Goal: Task Accomplishment & Management: Manage account settings

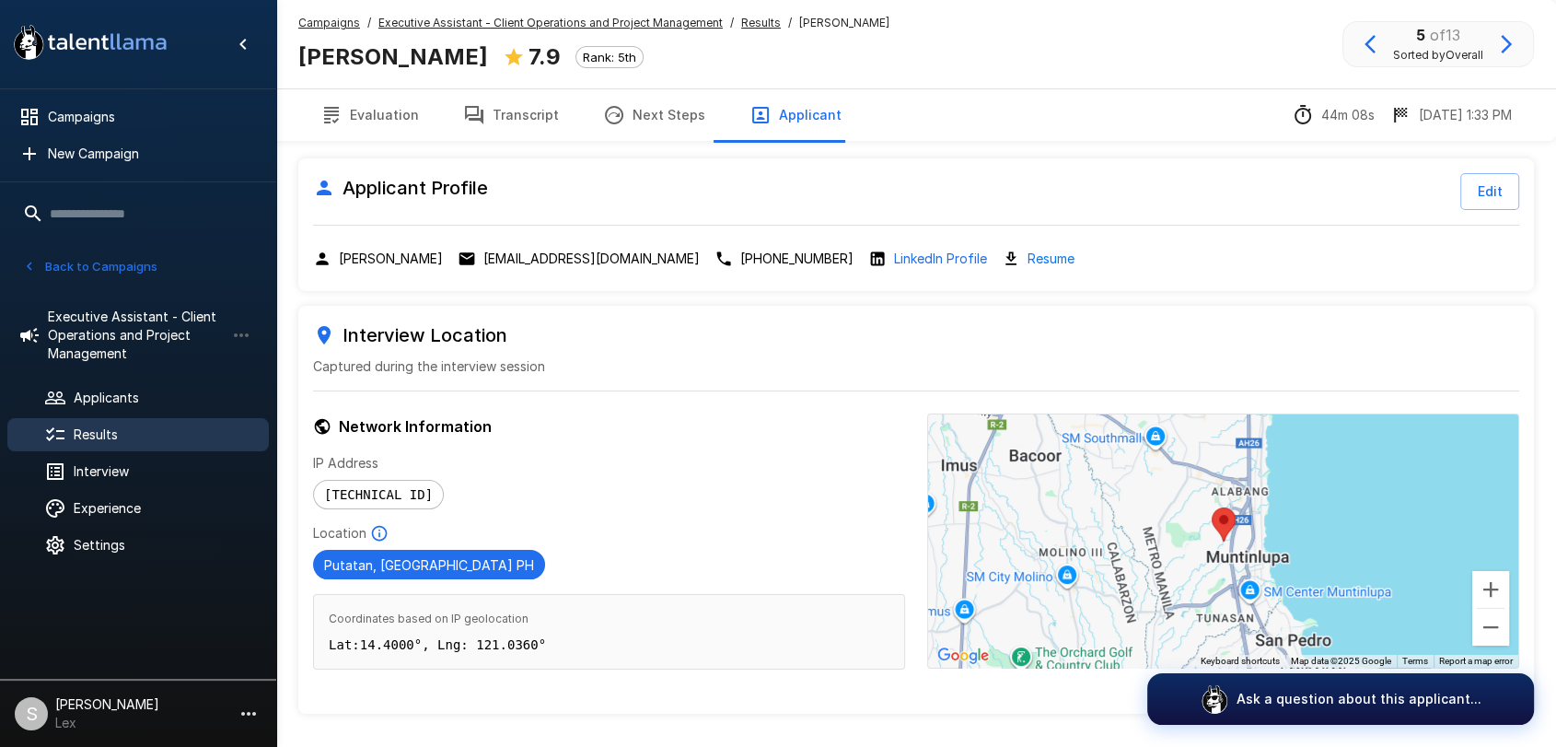
click at [59, 265] on button "Back to Campaigns" at bounding box center [90, 266] width 144 height 29
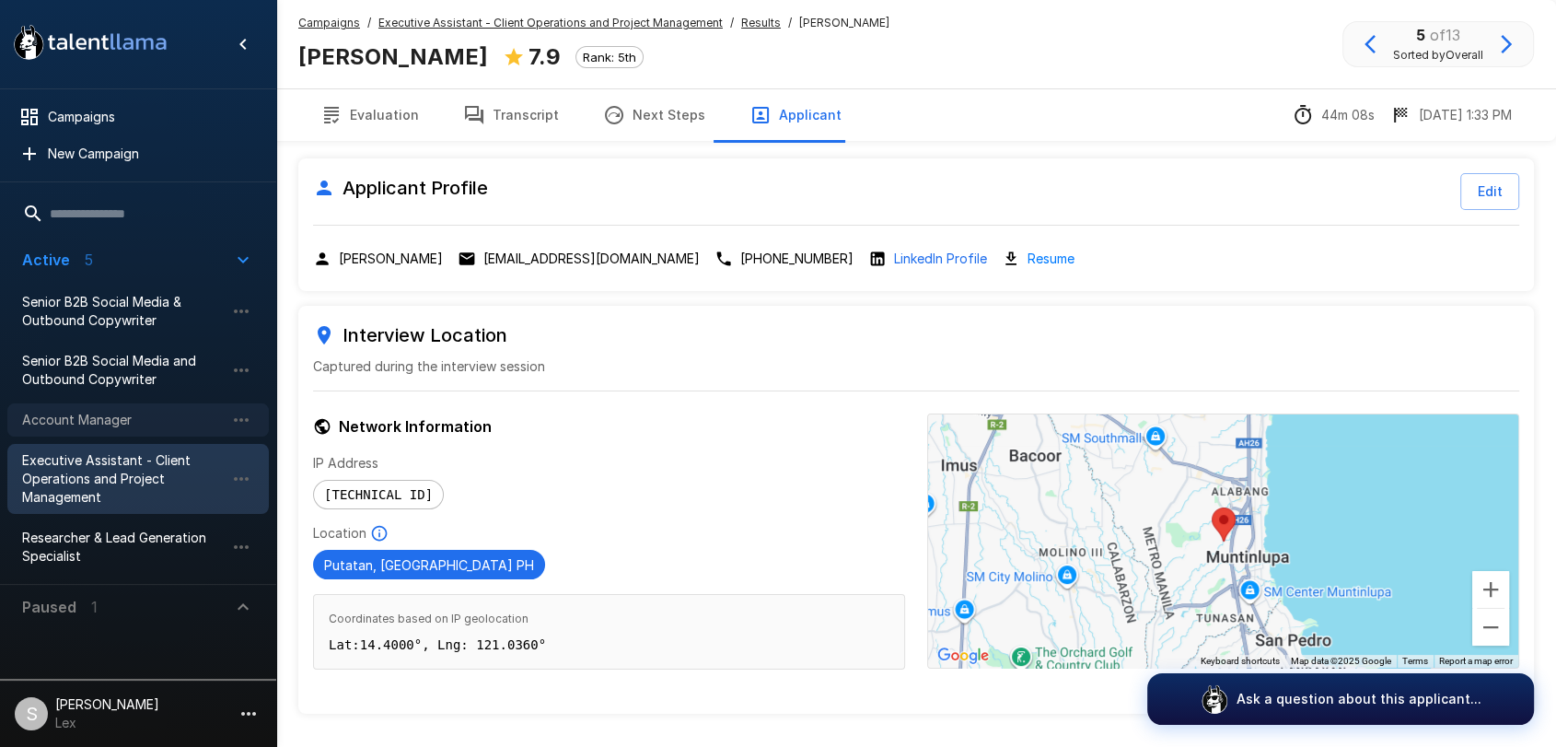
click at [67, 415] on span "Account Manager" at bounding box center [123, 420] width 203 height 18
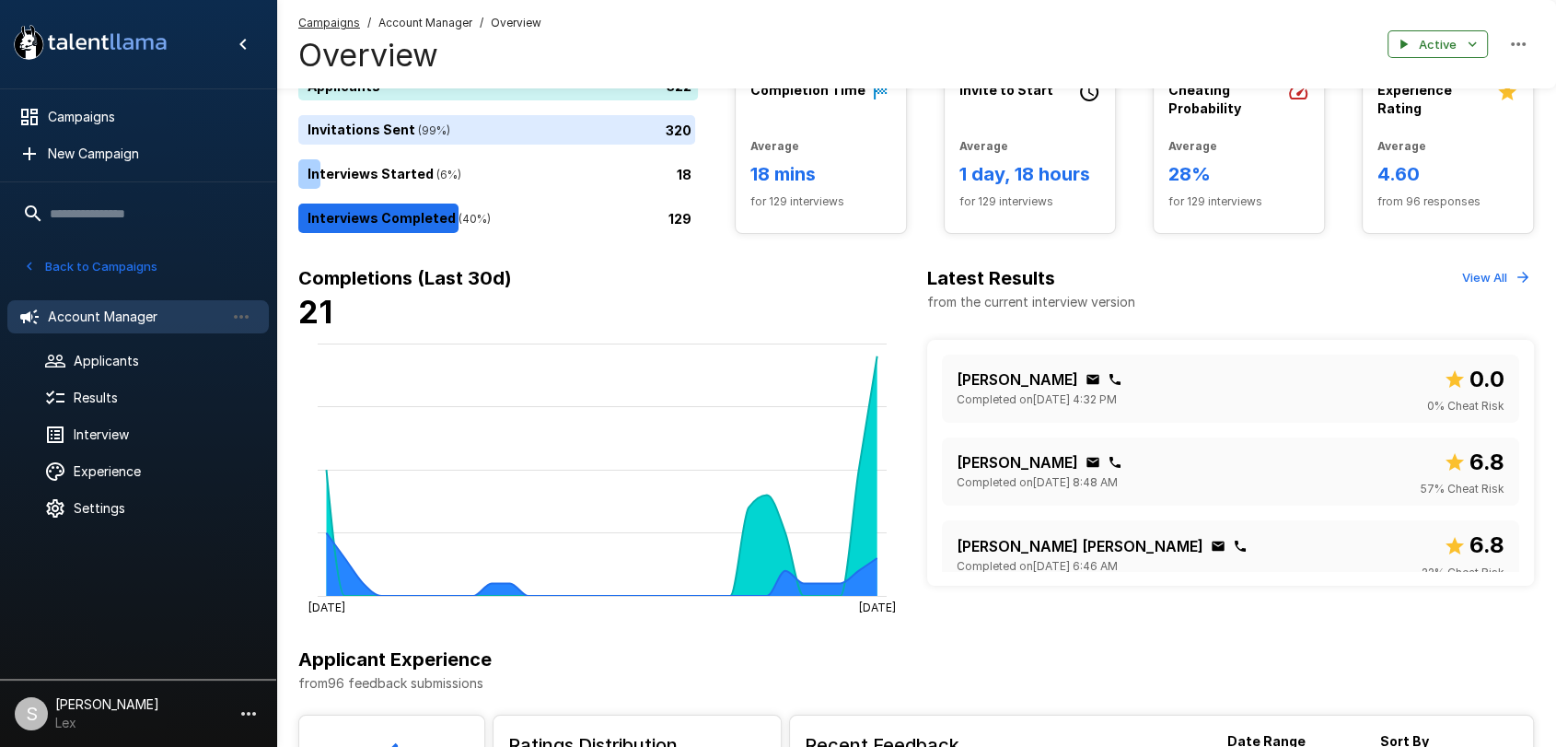
scroll to position [132, 0]
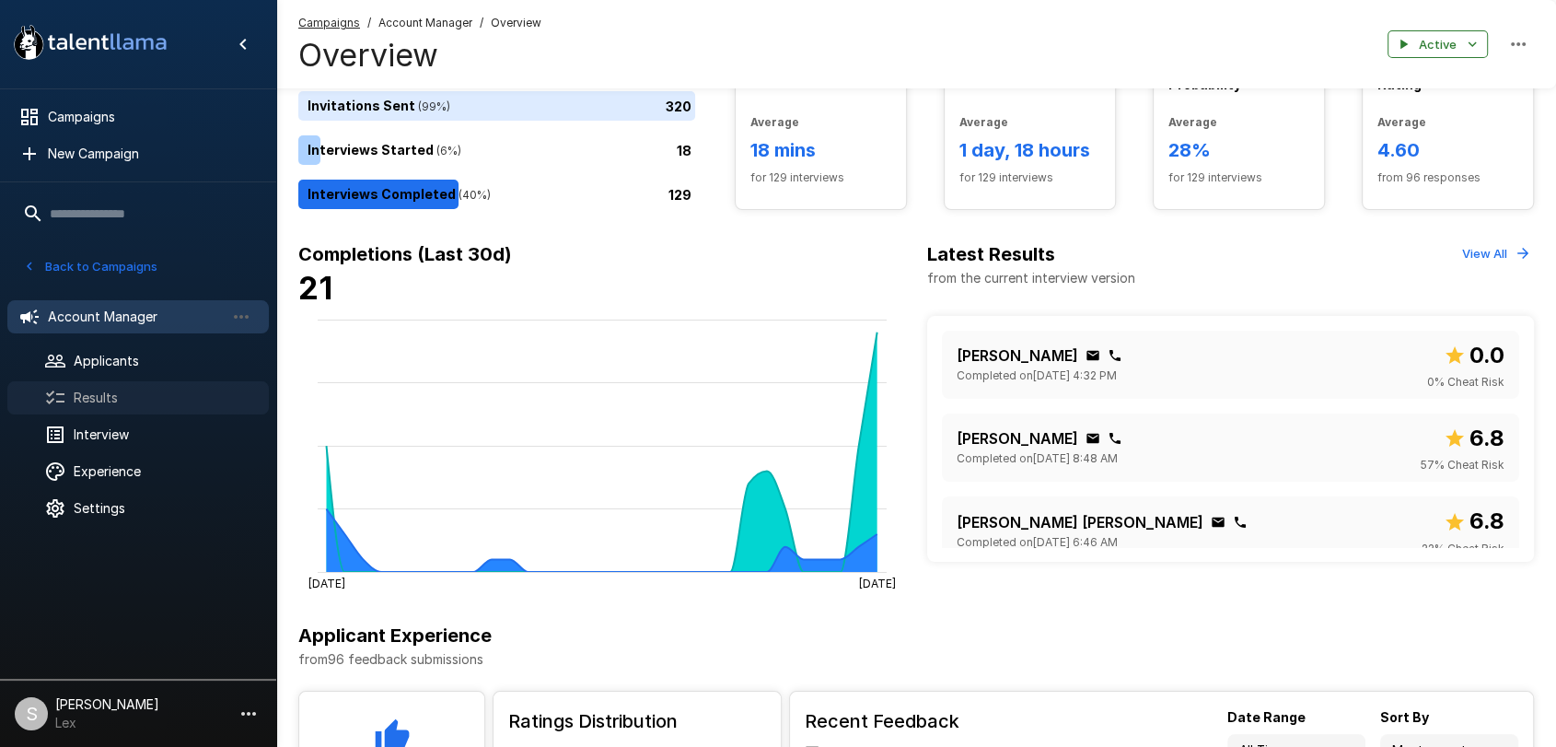
click at [91, 402] on span "Results" at bounding box center [164, 397] width 180 height 18
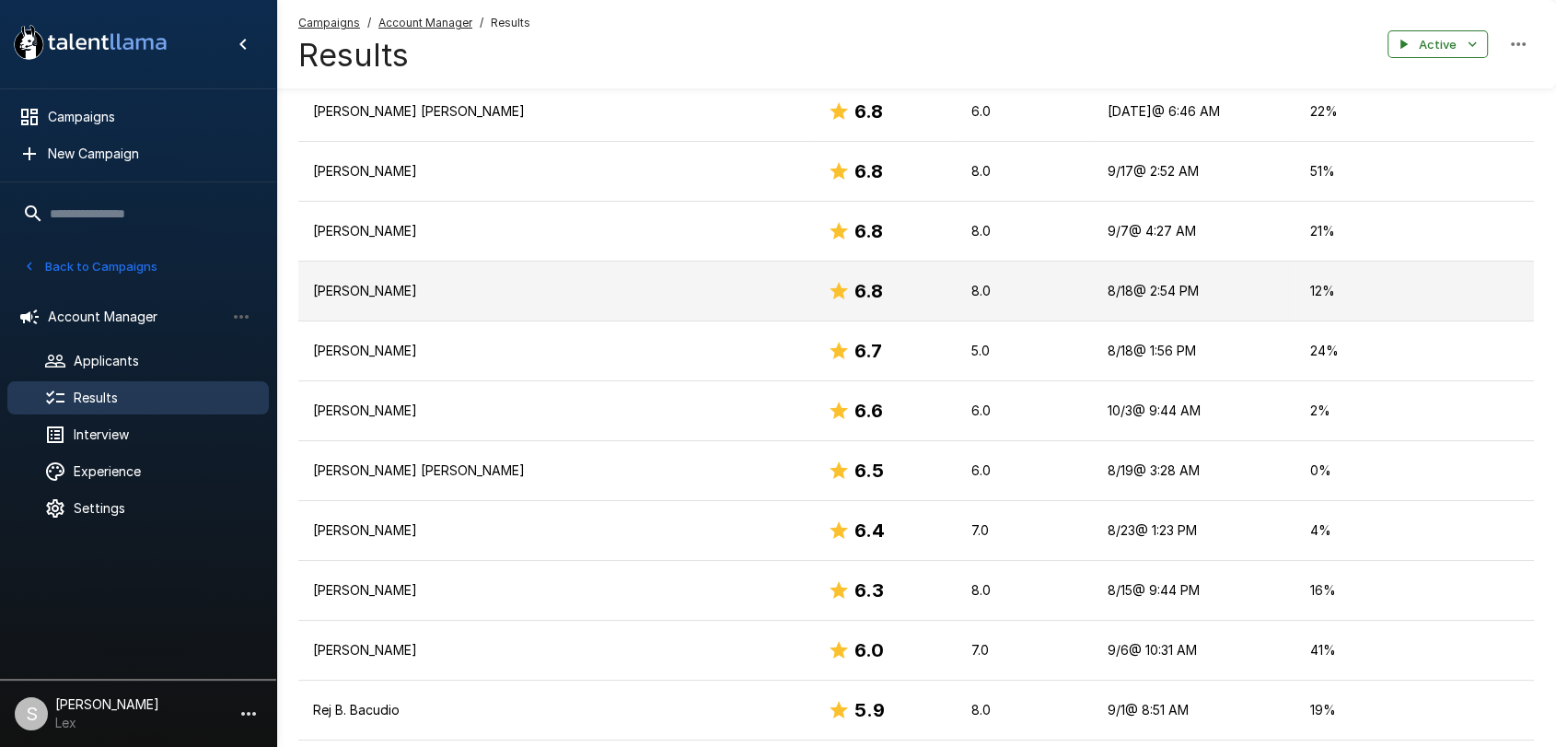
scroll to position [1279, 0]
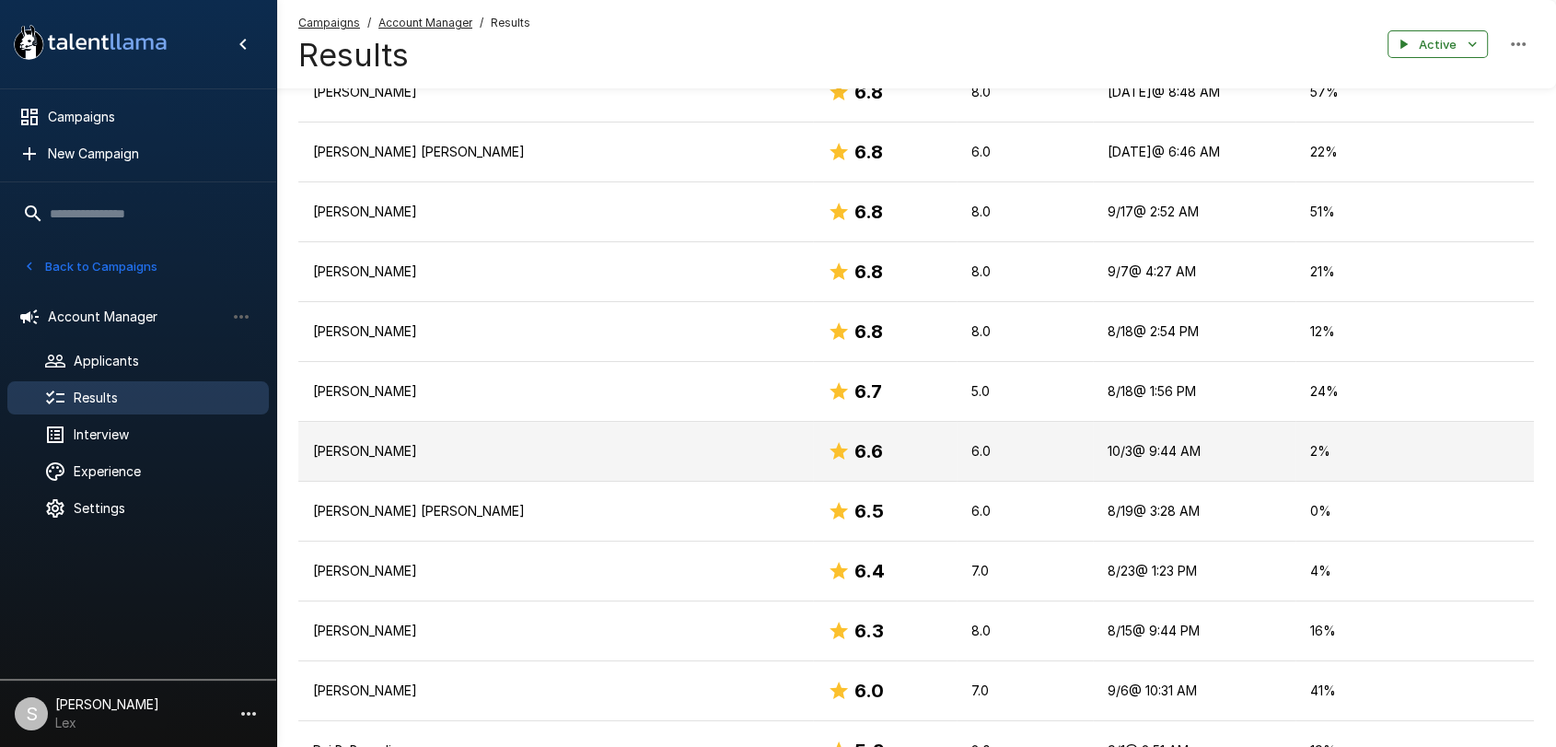
click at [687, 450] on p "[PERSON_NAME]" at bounding box center [555, 451] width 485 height 18
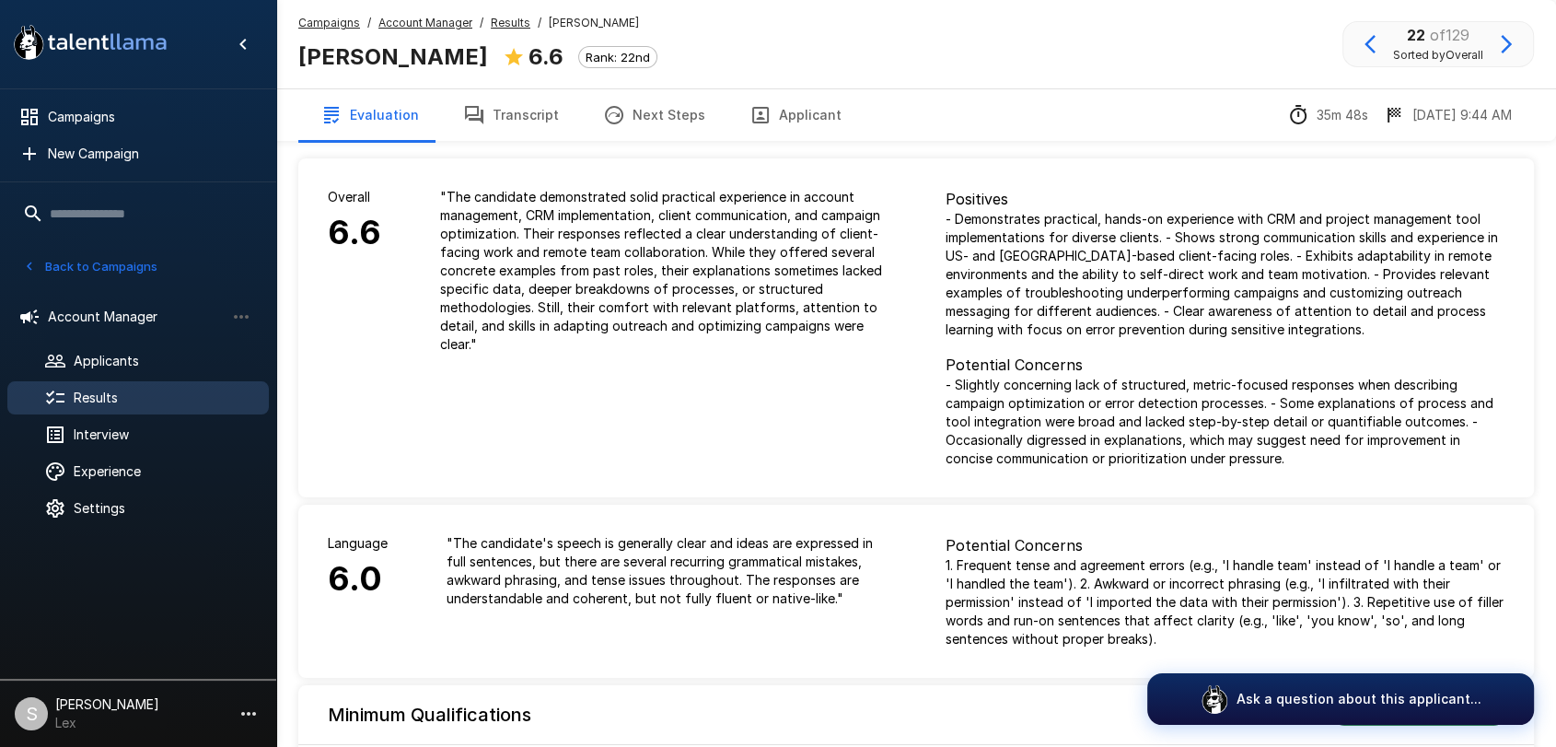
click at [777, 112] on button "Applicant" at bounding box center [795, 115] width 136 height 52
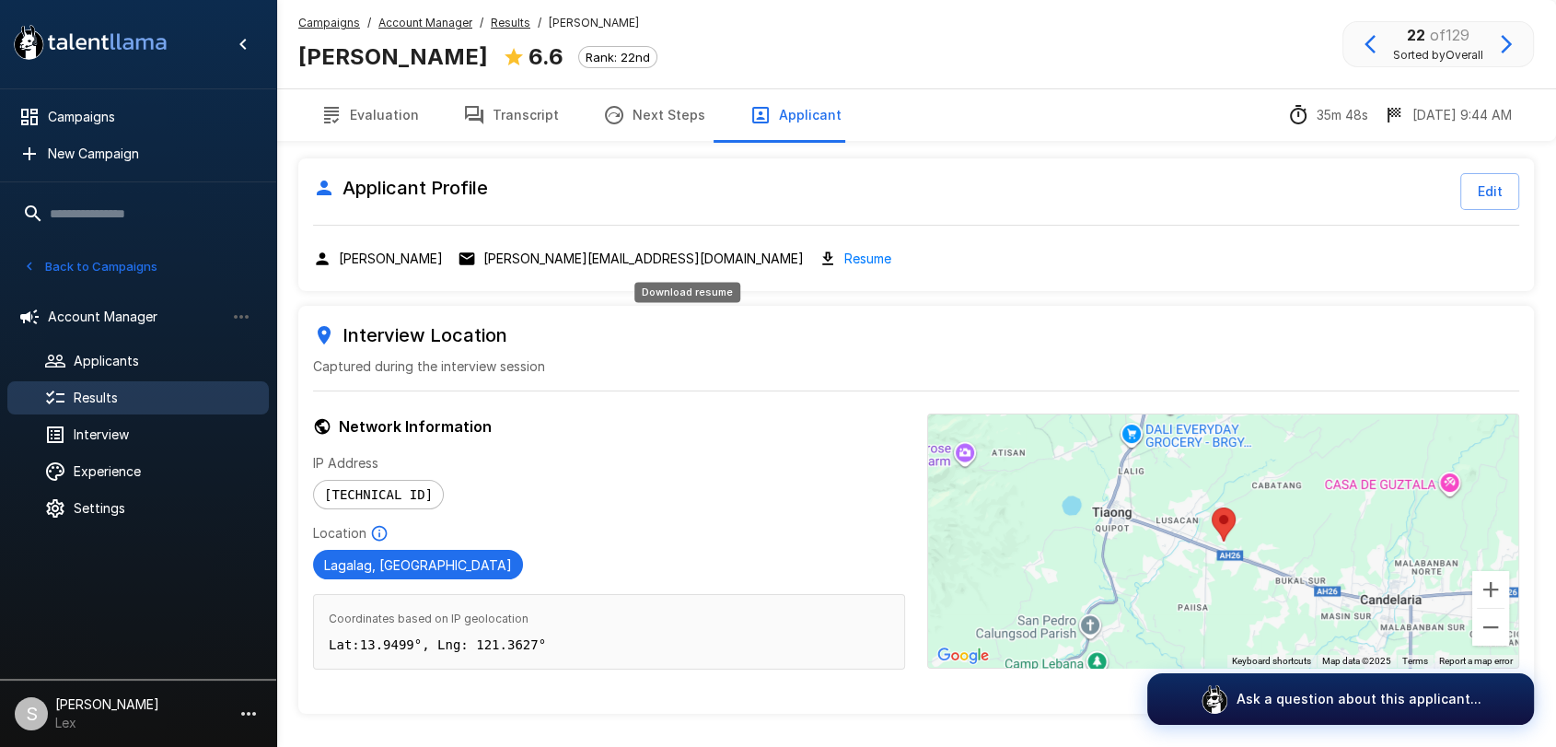
click at [844, 252] on link "Resume" at bounding box center [867, 258] width 47 height 21
